Goal: Task Accomplishment & Management: Manage account settings

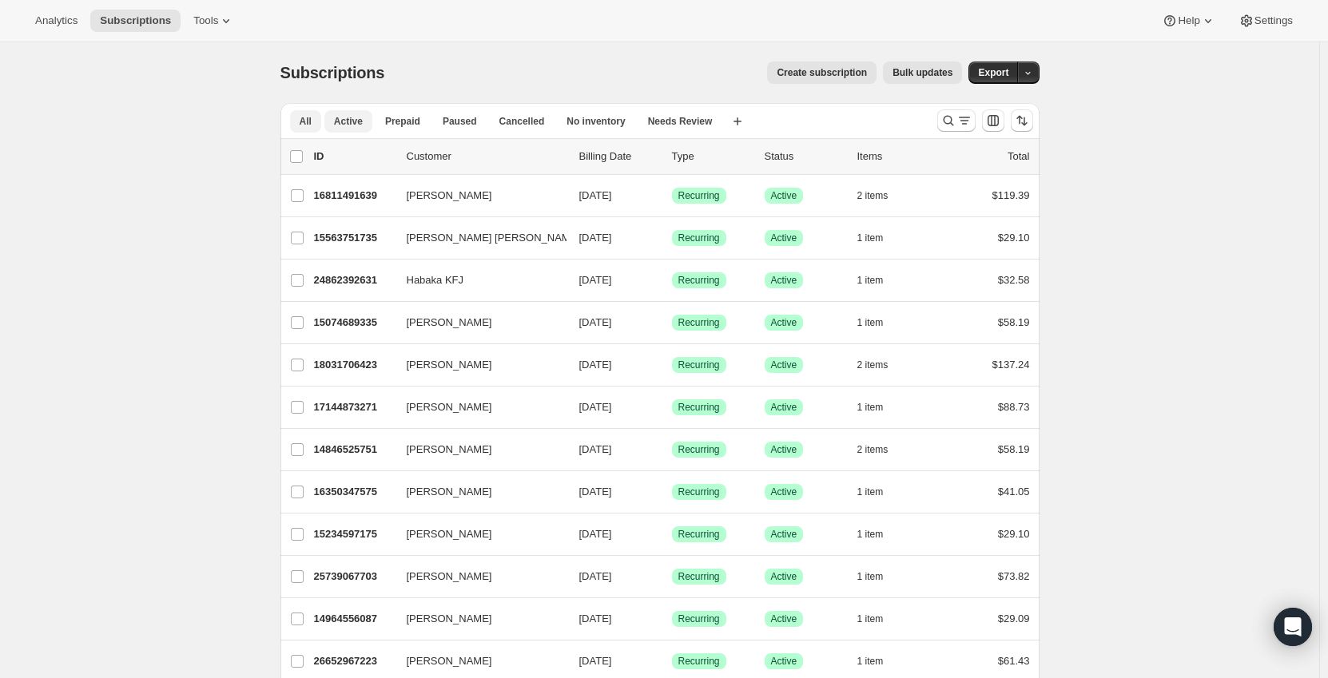
click at [350, 124] on span "Active" at bounding box center [348, 121] width 29 height 13
click at [952, 125] on icon "Search and filter results" at bounding box center [948, 121] width 16 height 16
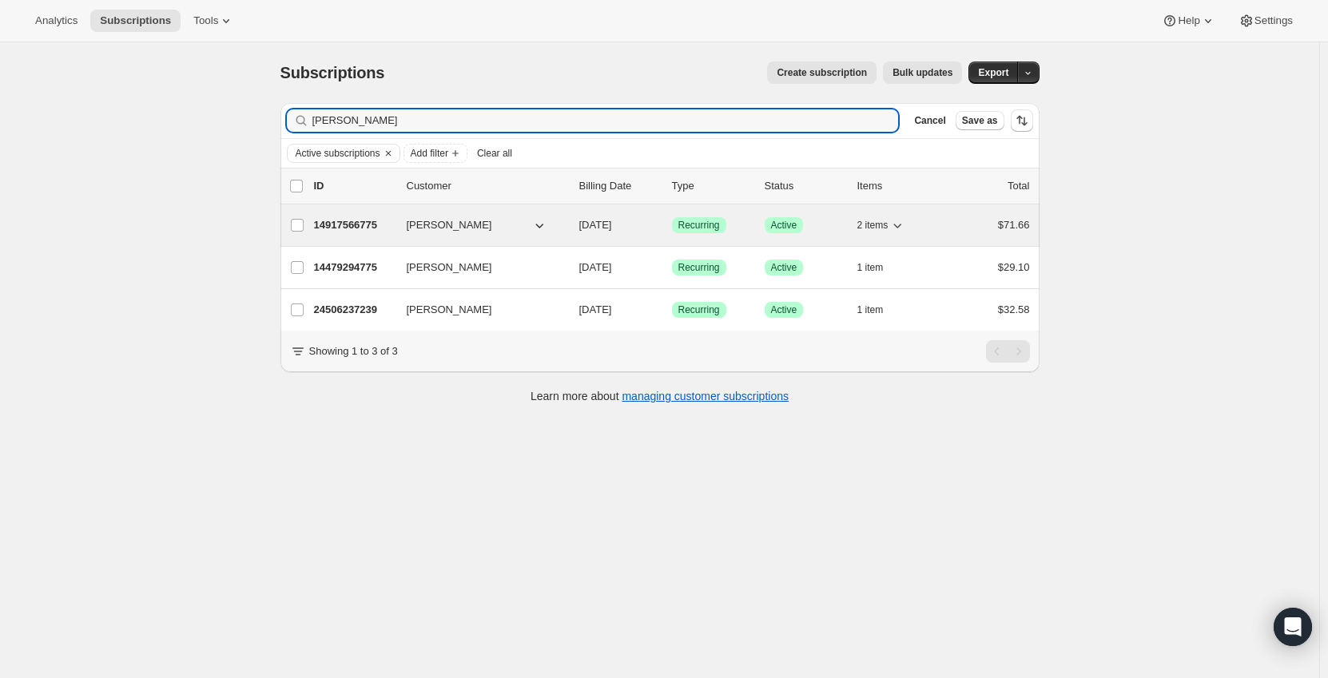
type input "[PERSON_NAME]"
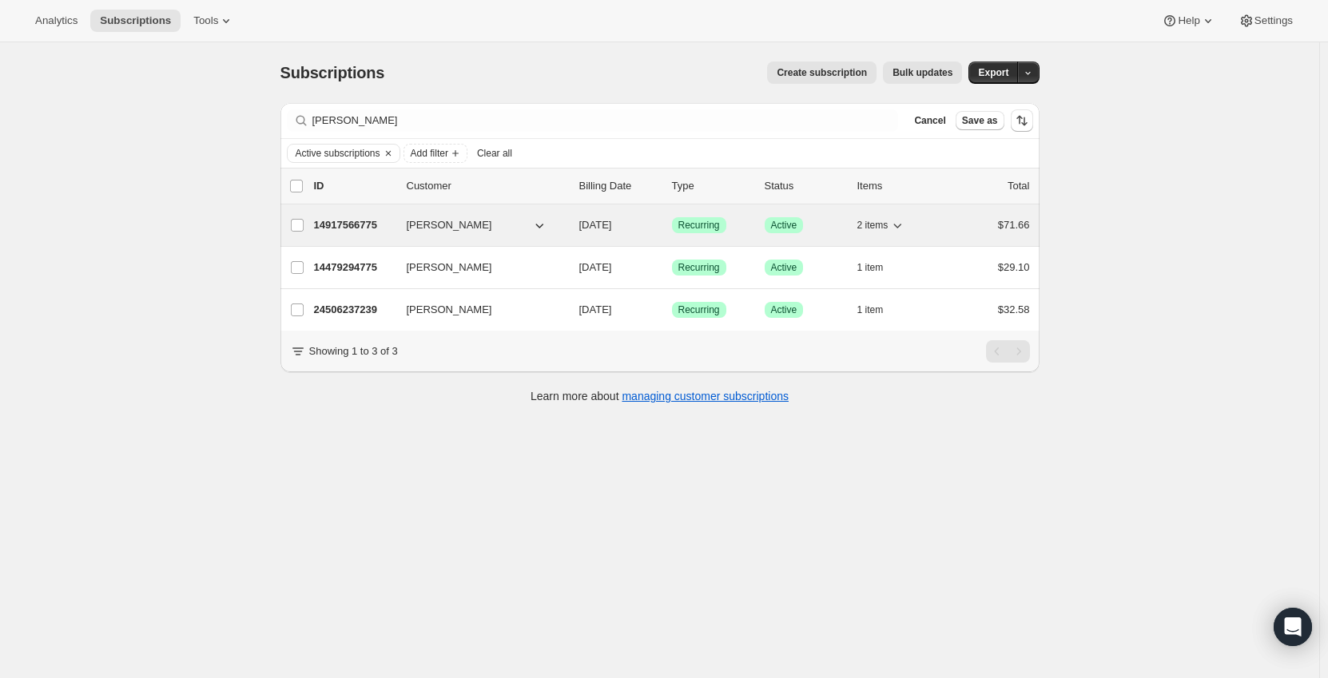
click at [333, 228] on p "14917566775" at bounding box center [354, 225] width 80 height 16
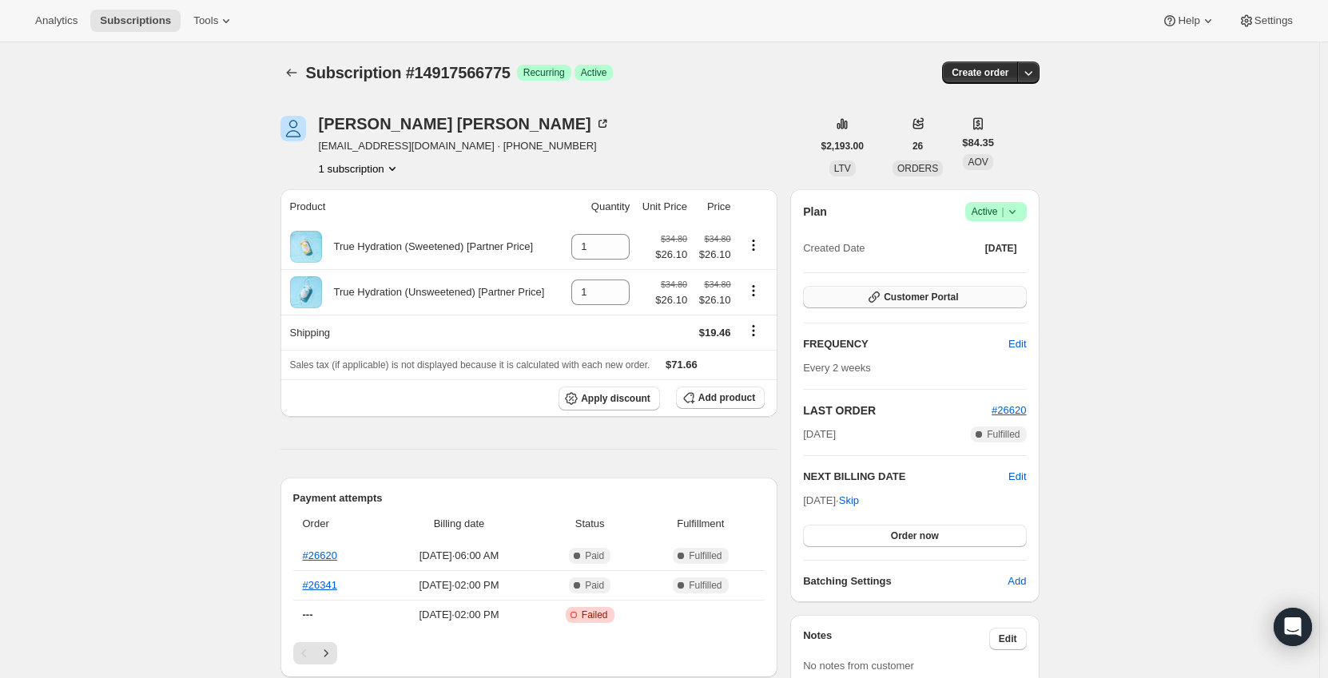
click at [939, 296] on span "Customer Portal" at bounding box center [921, 297] width 74 height 13
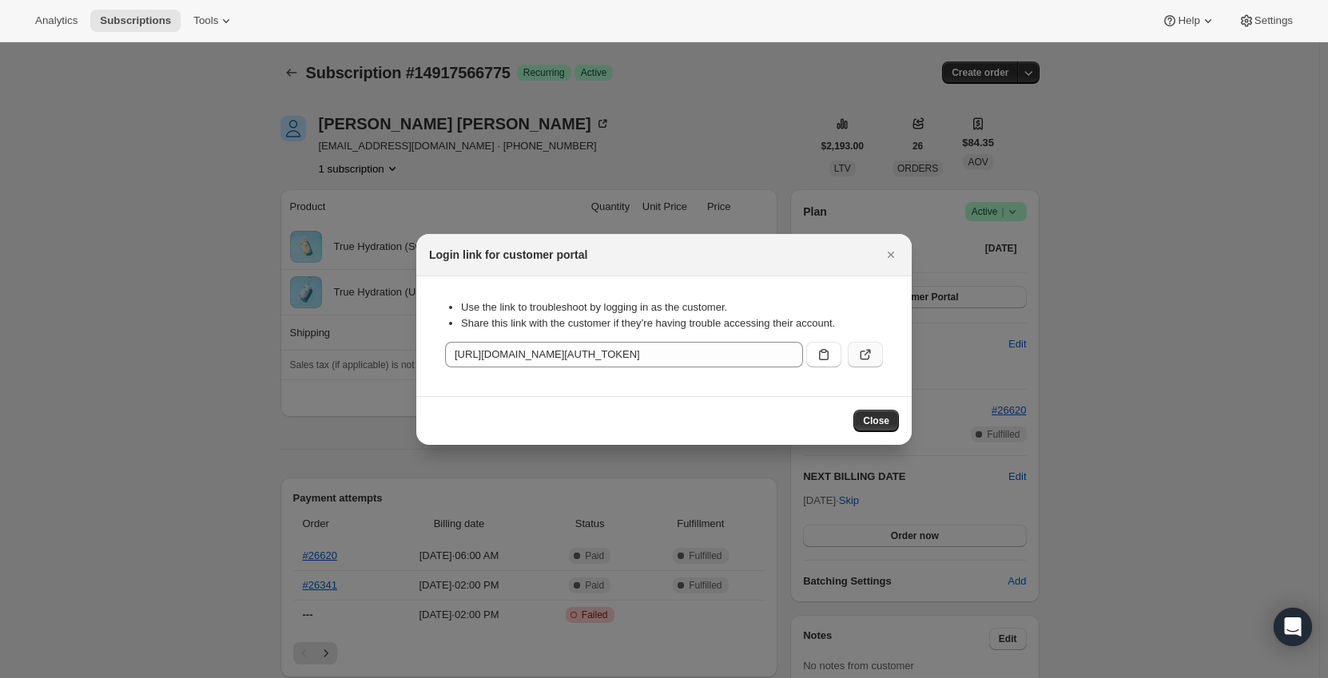
click at [873, 348] on button ":rcg:" at bounding box center [865, 355] width 35 height 26
drag, startPoint x: 891, startPoint y: 253, endPoint x: 475, endPoint y: 124, distance: 435.8
click at [891, 252] on icon "Close" at bounding box center [891, 255] width 16 height 16
